Goal: Information Seeking & Learning: Learn about a topic

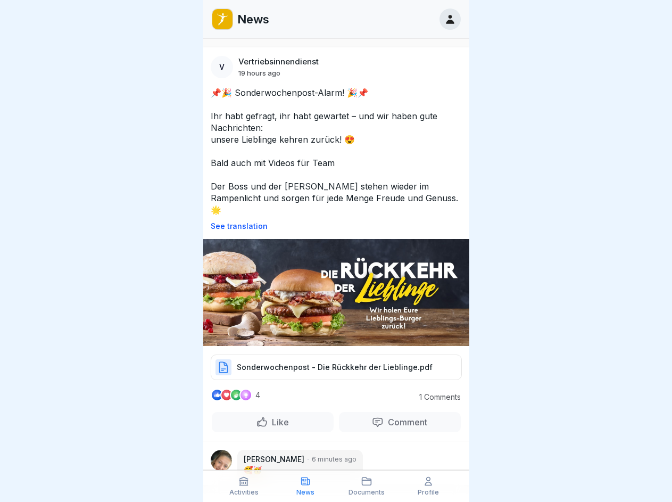
click at [331, 222] on p "See translation" at bounding box center [336, 226] width 251 height 9
click at [393, 416] on p "Comment" at bounding box center [405, 421] width 44 height 11
click at [244, 486] on icon at bounding box center [243, 480] width 11 height 11
click at [305, 486] on icon at bounding box center [305, 480] width 11 height 11
click at [367, 486] on icon at bounding box center [366, 480] width 11 height 11
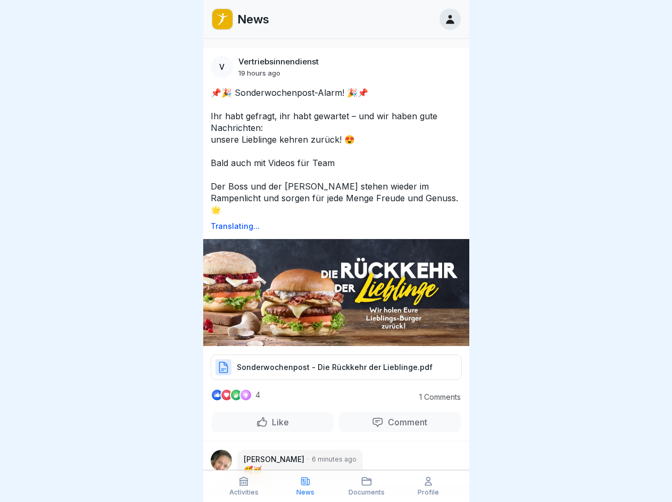
click at [428, 486] on icon at bounding box center [428, 480] width 11 height 11
